Goal: Information Seeking & Learning: Learn about a topic

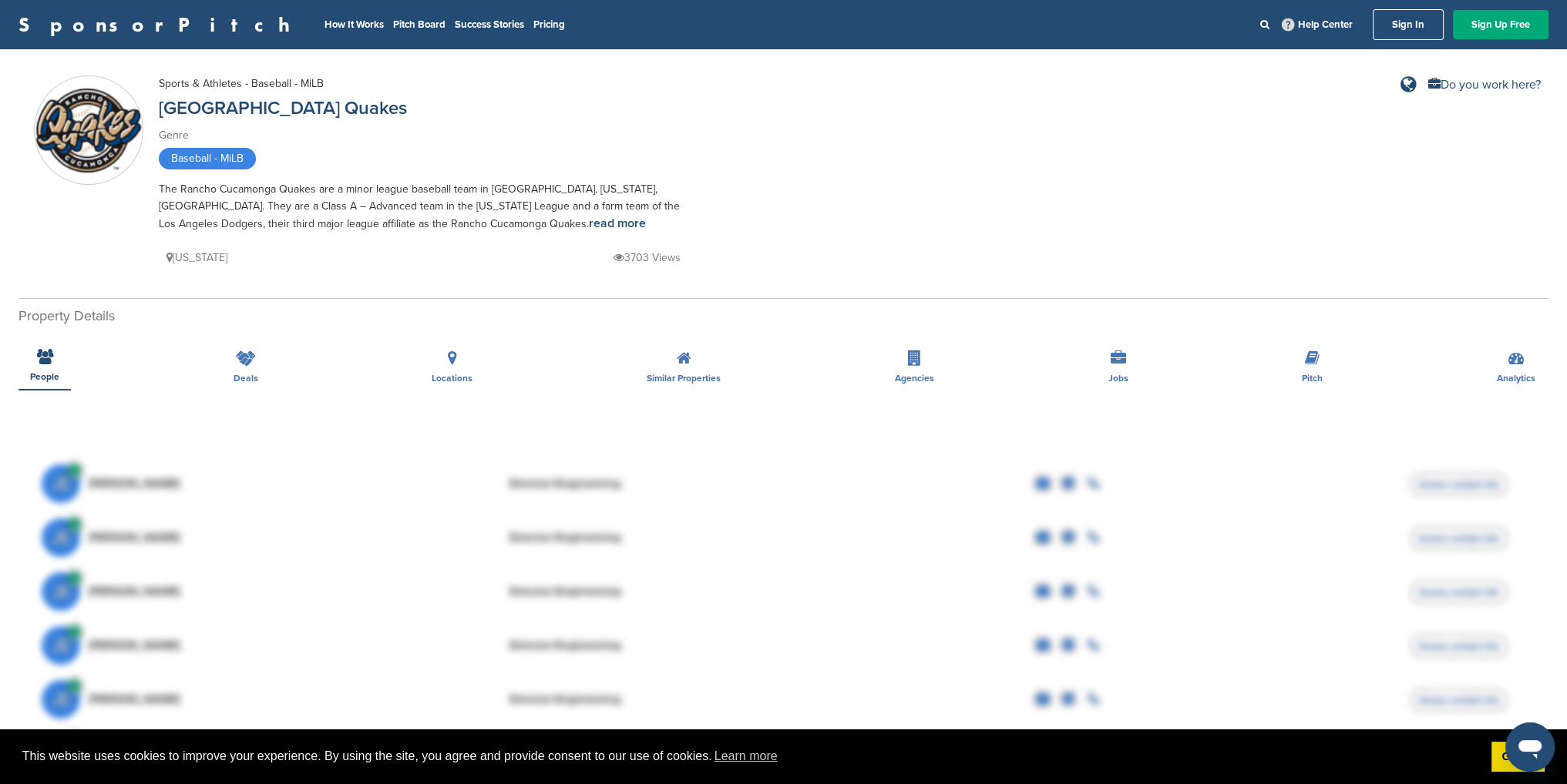
click at [408, 31] on nav "How It Works Pitch Board Success Stories Pricing Help Center Sign In Sign Up Fr…" at bounding box center [932, 24] width 1233 height 31
click at [533, 27] on link "Pricing" at bounding box center [549, 24] width 32 height 13
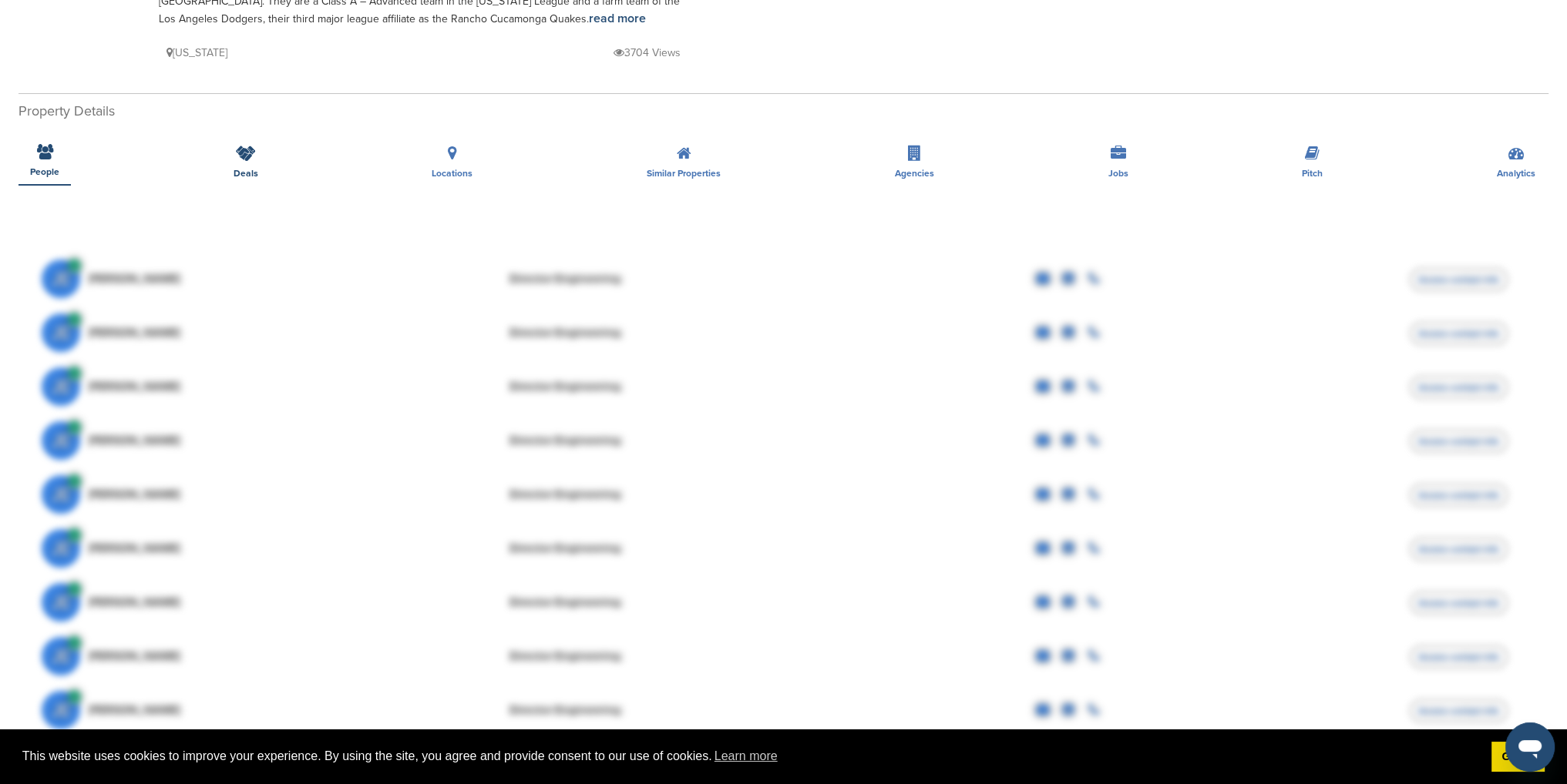
click at [256, 157] on div "Deals" at bounding box center [245, 157] width 48 height 57
click at [236, 154] on icon at bounding box center [246, 153] width 20 height 15
click at [59, 170] on span "Locations" at bounding box center [45, 172] width 29 height 9
click at [688, 157] on icon at bounding box center [683, 153] width 14 height 15
drag, startPoint x: 910, startPoint y: 147, endPoint x: 919, endPoint y: 142, distance: 10.3
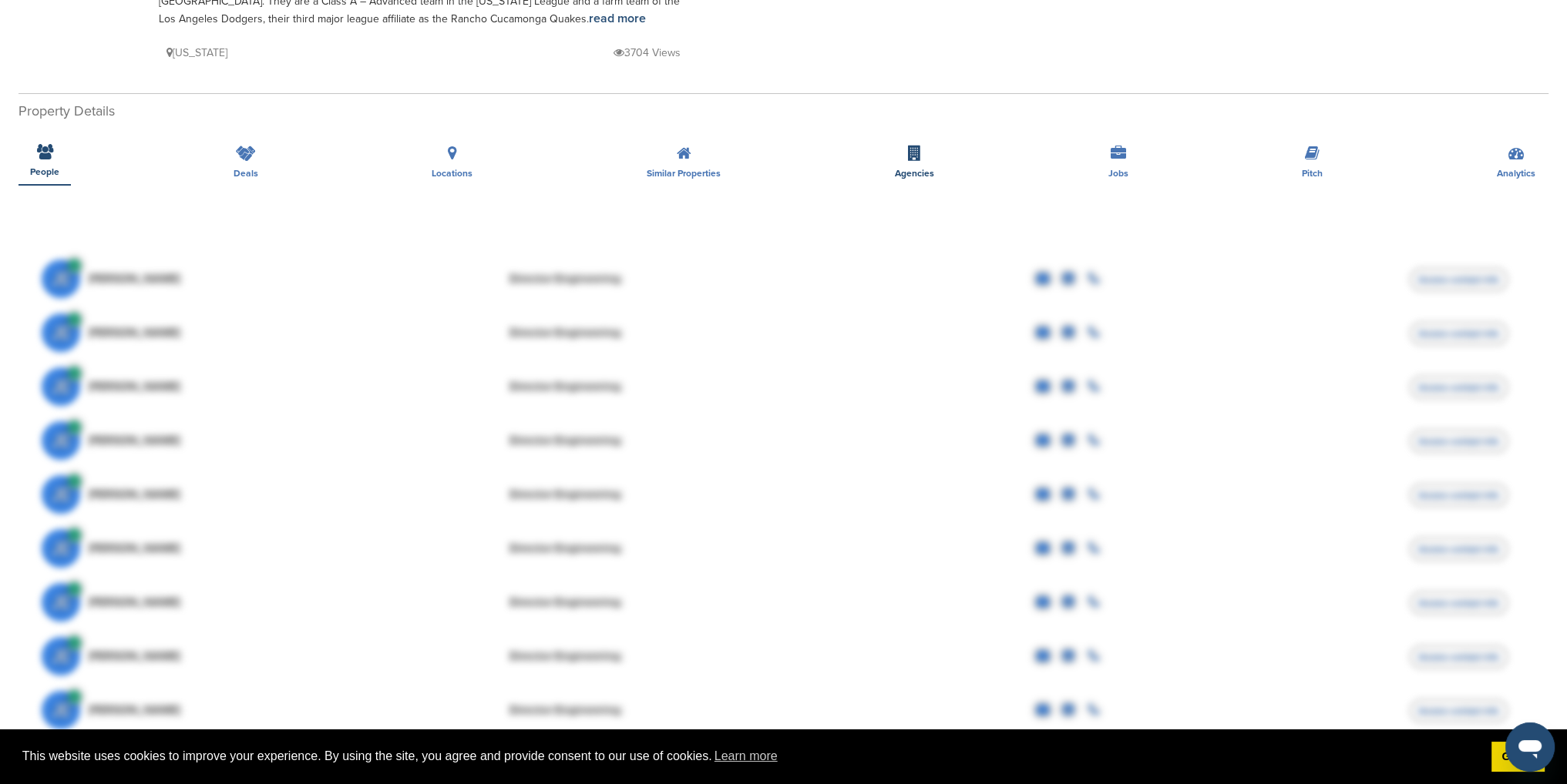
click at [910, 147] on icon at bounding box center [915, 153] width 13 height 15
click at [1110, 146] on icon at bounding box center [1118, 153] width 15 height 15
click at [1321, 157] on div "Pitch" at bounding box center [1312, 157] width 44 height 57
